Goal: Information Seeking & Learning: Learn about a topic

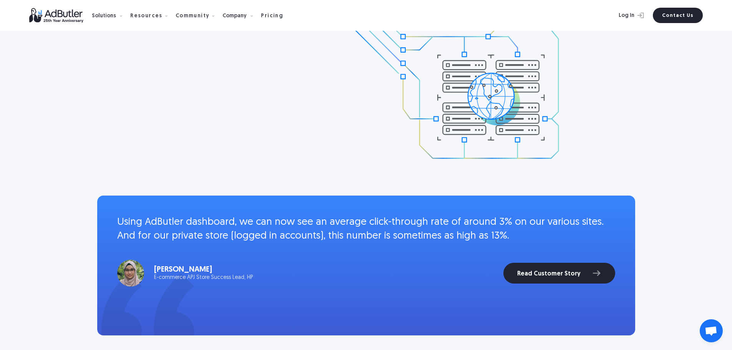
scroll to position [961, 0]
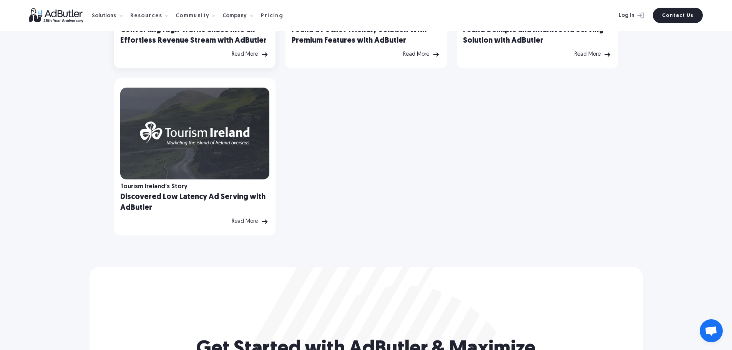
scroll to position [615, 0]
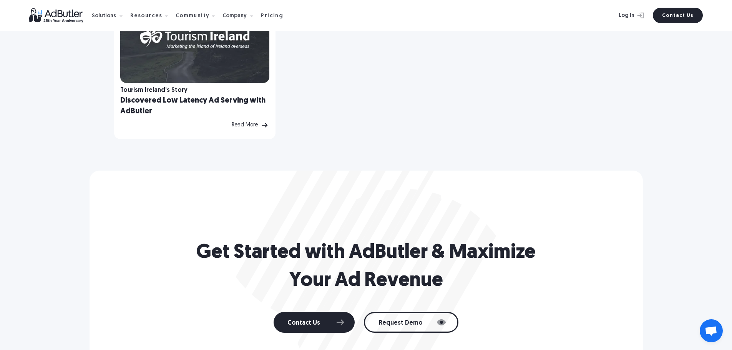
scroll to position [730, 0]
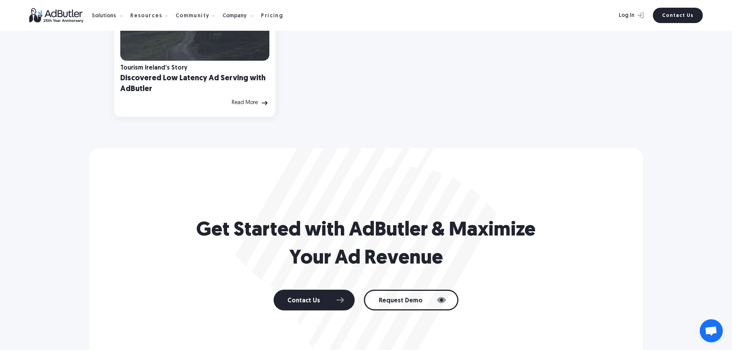
click at [261, 99] on img at bounding box center [264, 102] width 9 height 9
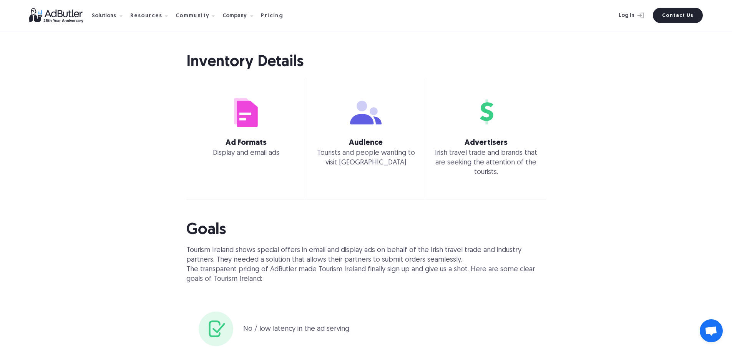
scroll to position [653, 0]
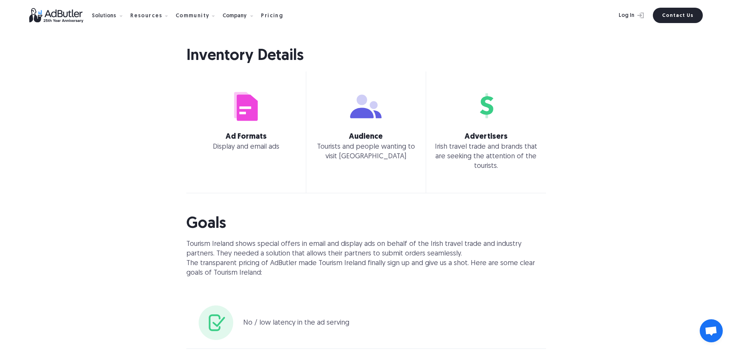
click at [247, 113] on div at bounding box center [246, 101] width 110 height 60
click at [249, 142] on p "Display and email ads" at bounding box center [246, 147] width 110 height 10
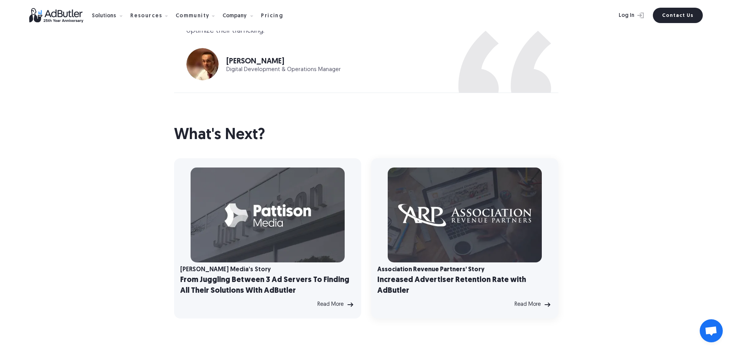
scroll to position [1691, 0]
